Goal: Task Accomplishment & Management: Complete application form

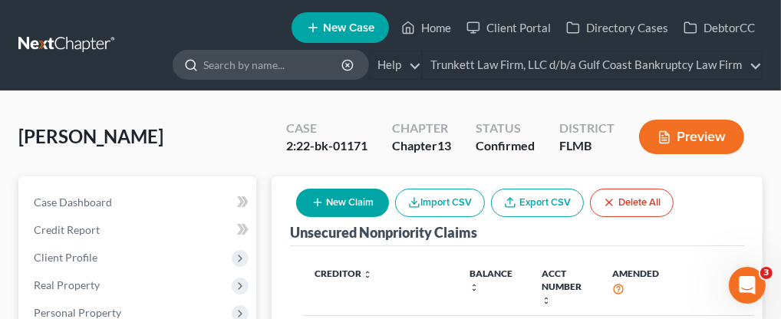
click at [265, 64] on input "search" at bounding box center [273, 65] width 140 height 28
click at [450, 20] on link "Home" at bounding box center [426, 28] width 65 height 28
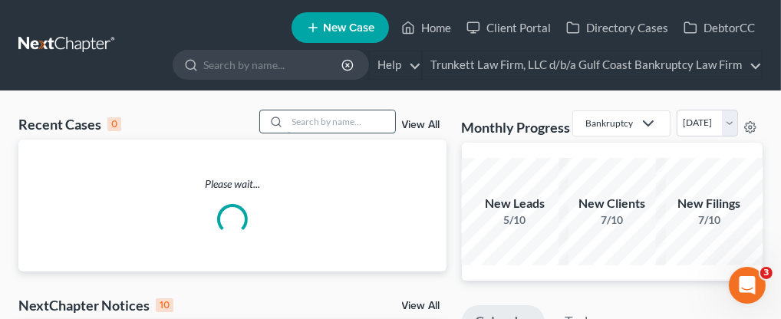
click at [315, 122] on input "search" at bounding box center [341, 121] width 107 height 22
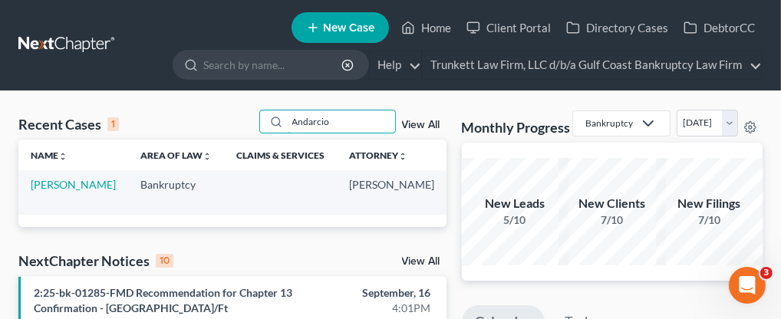
type input "Andarcio"
click at [48, 183] on link "[PERSON_NAME]" at bounding box center [73, 184] width 85 height 13
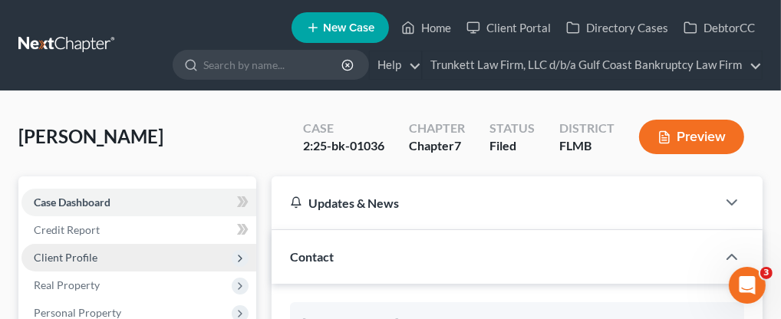
click at [81, 252] on span "Client Profile" at bounding box center [66, 257] width 64 height 13
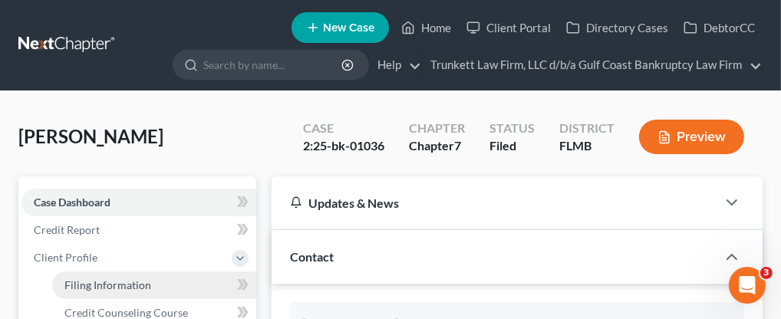
scroll to position [1188, 0]
click at [117, 284] on span "Filing Information" at bounding box center [107, 284] width 87 height 13
select select "1"
select select "0"
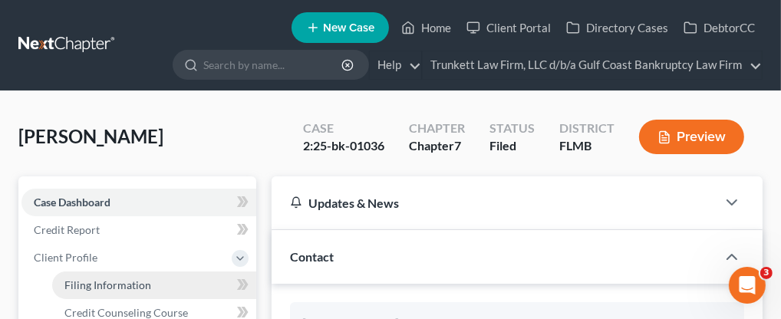
select select "9"
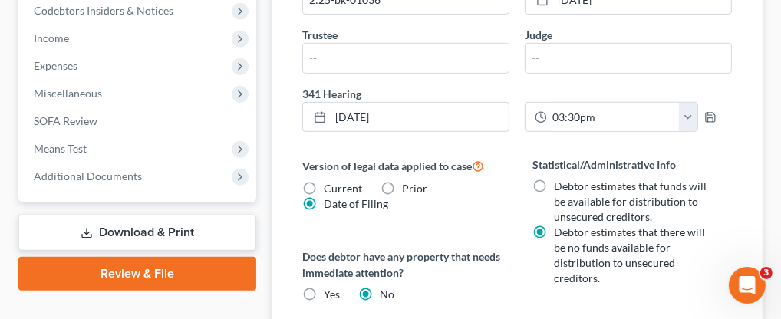
scroll to position [681, 0]
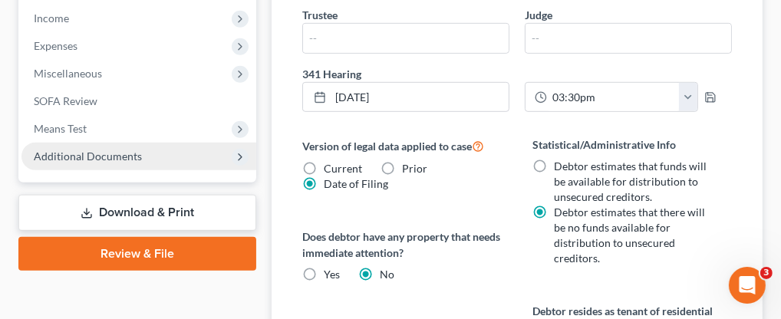
click at [125, 154] on span "Additional Documents" at bounding box center [88, 156] width 108 height 13
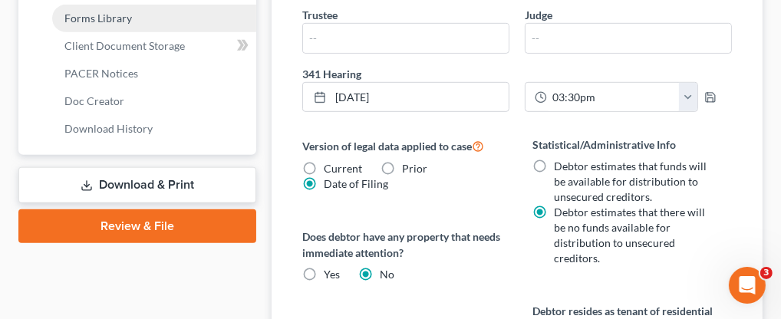
scroll to position [516, 0]
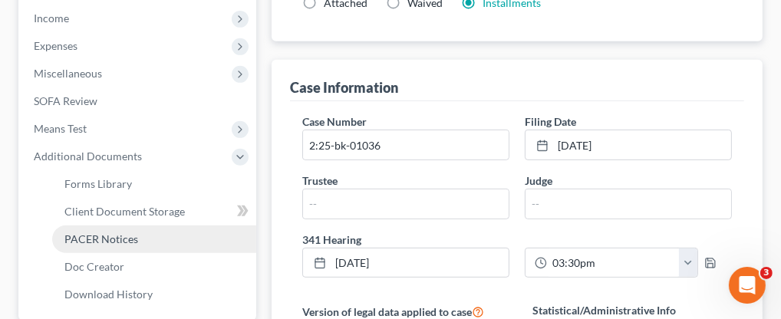
click at [123, 232] on span "PACER Notices" at bounding box center [101, 238] width 74 height 13
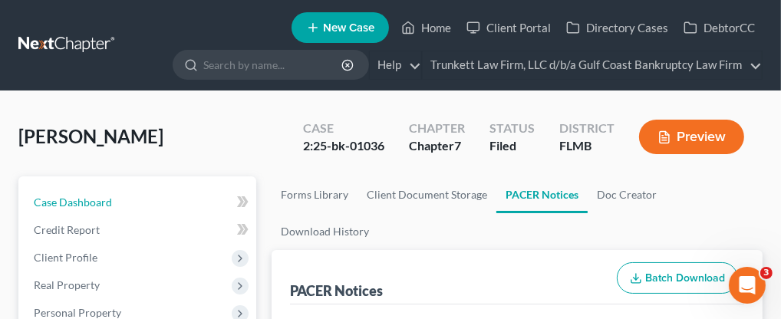
drag, startPoint x: 118, startPoint y: 202, endPoint x: 229, endPoint y: 9, distance: 222.4
click at [119, 203] on link "Case Dashboard" at bounding box center [138, 203] width 235 height 28
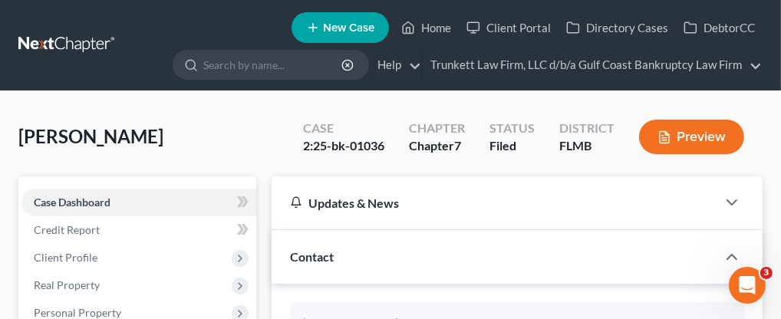
scroll to position [1188, 0]
